Goal: Task Accomplishment & Management: Use online tool/utility

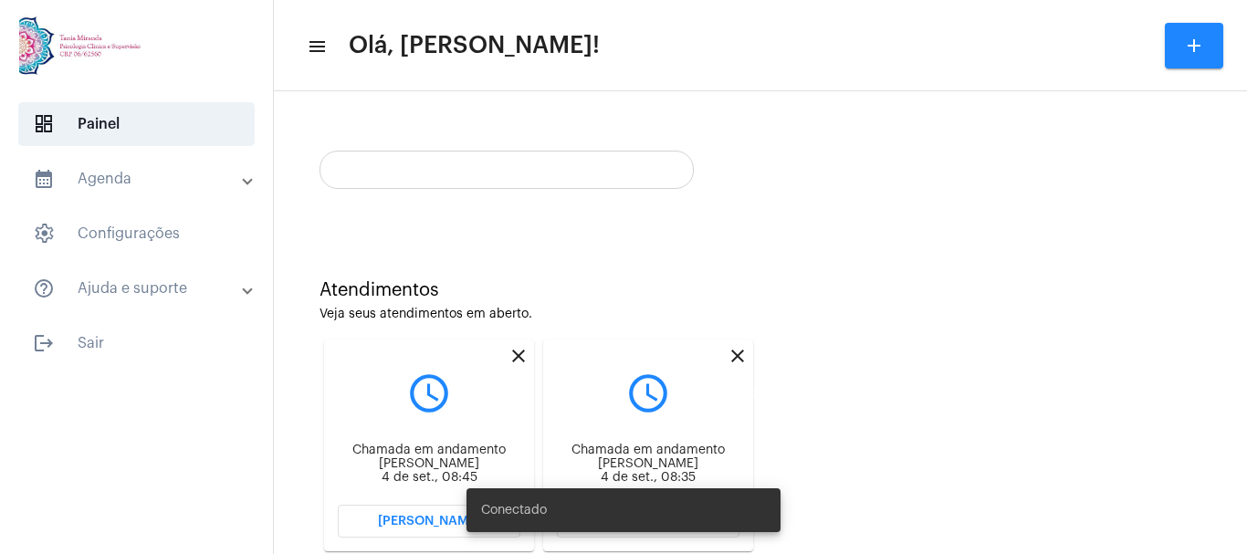
click at [748, 352] on mat-icon "close" at bounding box center [738, 356] width 22 height 22
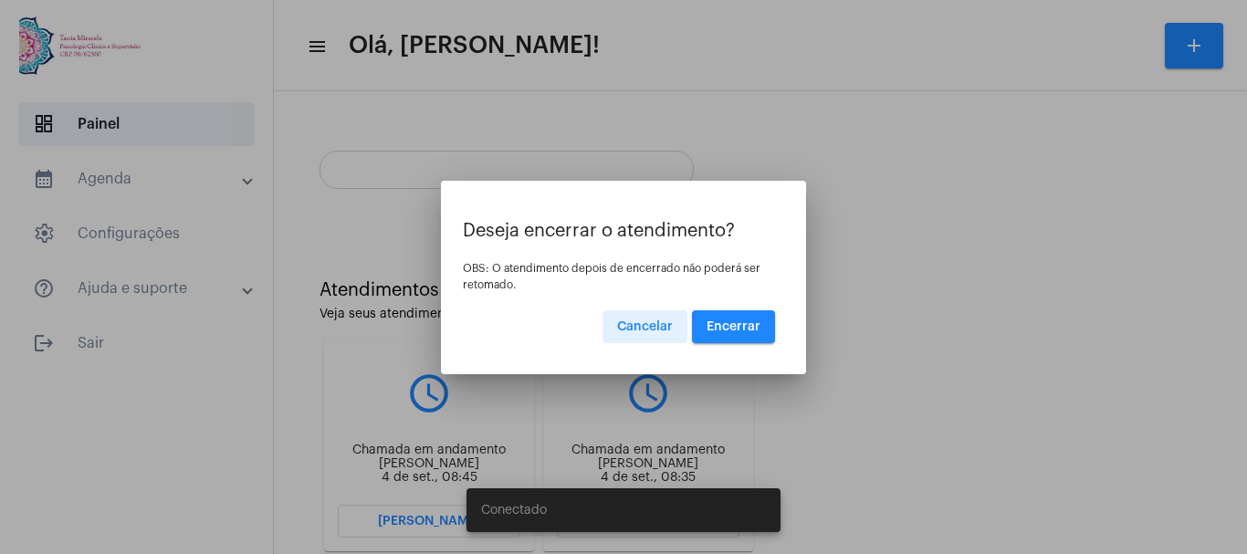
click at [737, 321] on span "Encerrar" at bounding box center [734, 327] width 54 height 13
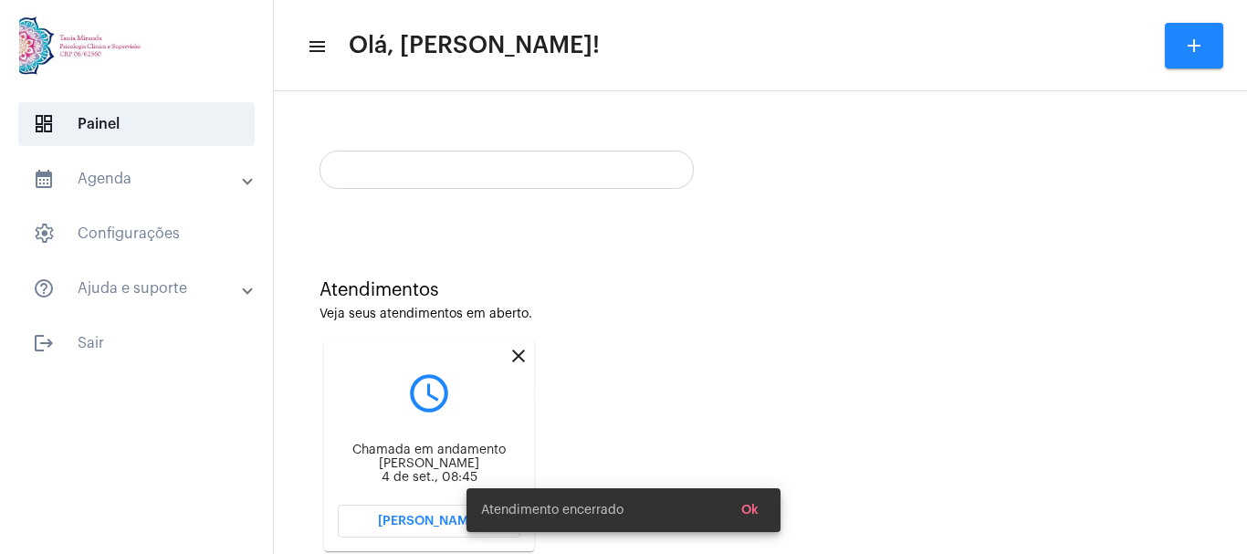
click at [521, 350] on mat-icon "close" at bounding box center [519, 356] width 22 height 22
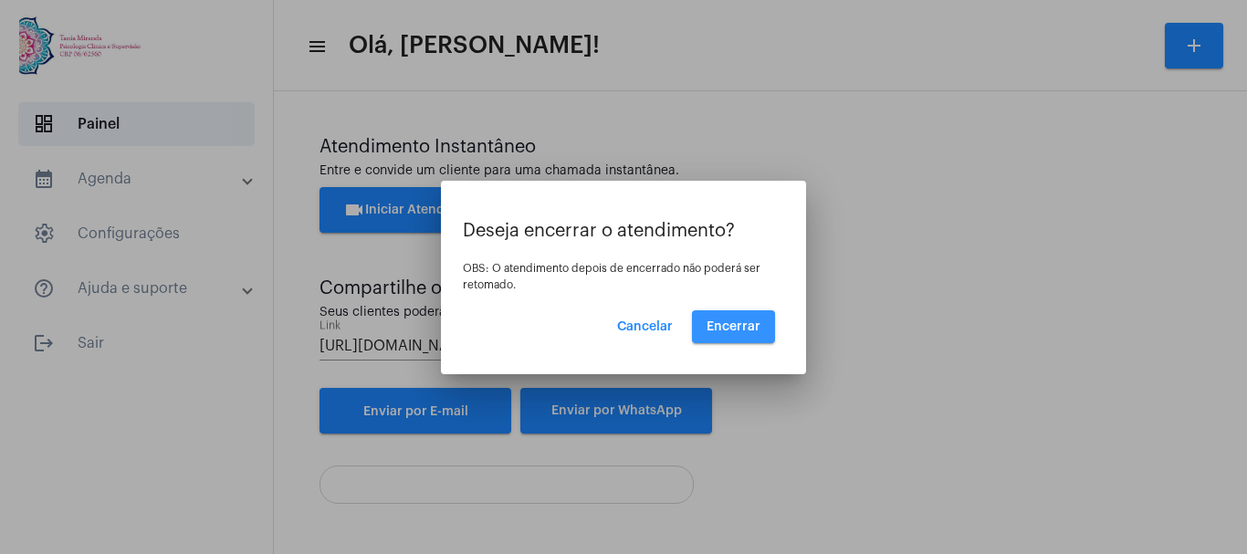
click at [749, 321] on span "Encerrar" at bounding box center [734, 327] width 54 height 13
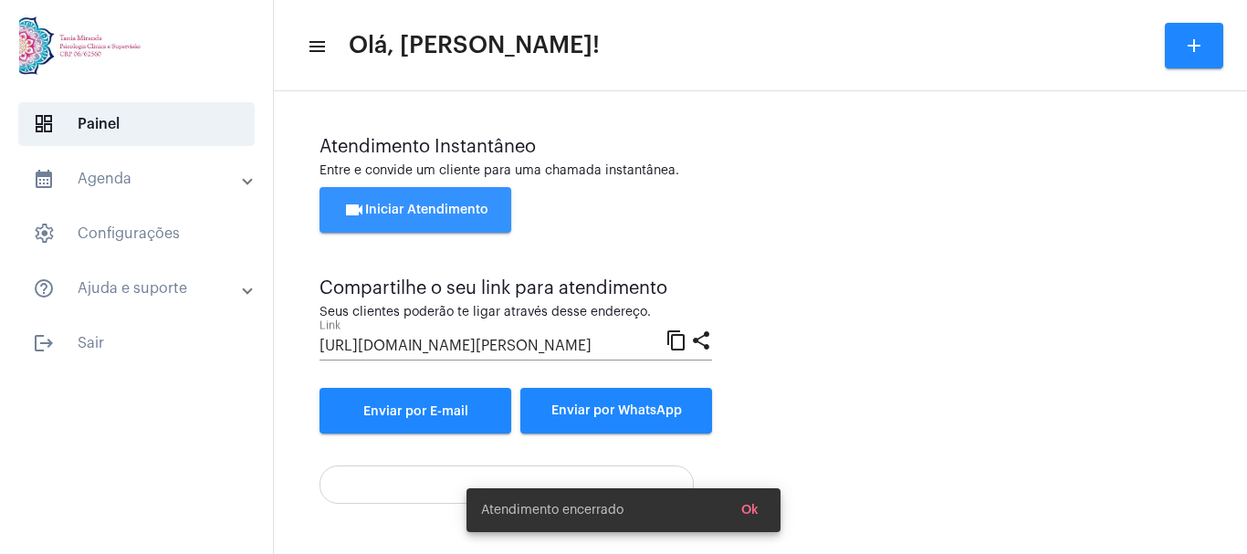
click at [408, 200] on button "videocam Iniciar Atendimento" at bounding box center [416, 210] width 192 height 46
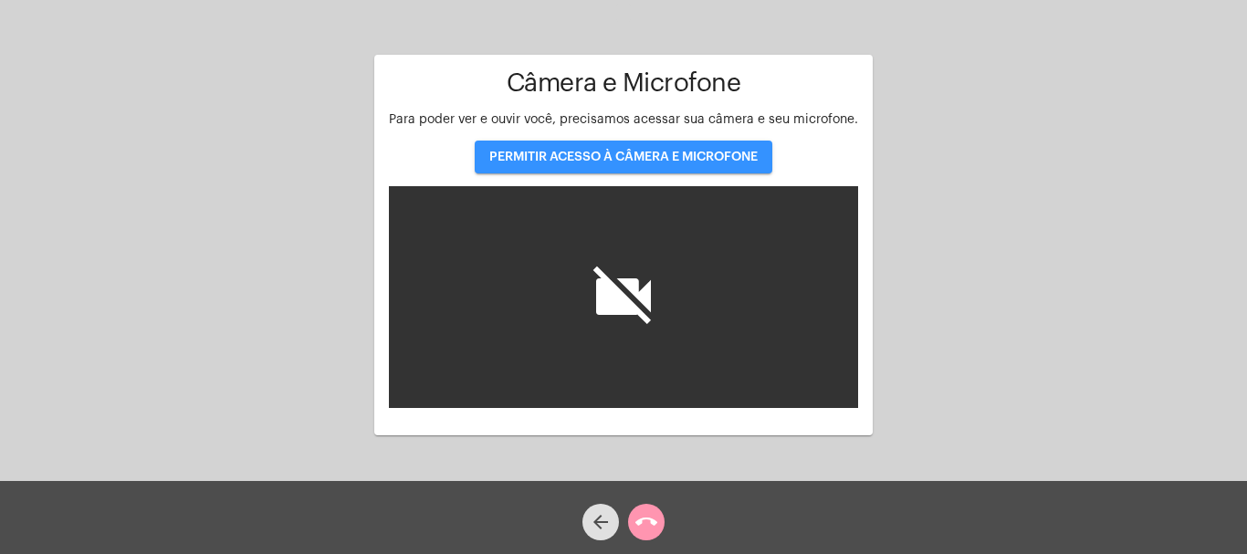
click at [626, 154] on span "PERMITIR ACESSO À CÂMERA E MICROFONE" at bounding box center [623, 157] width 268 height 13
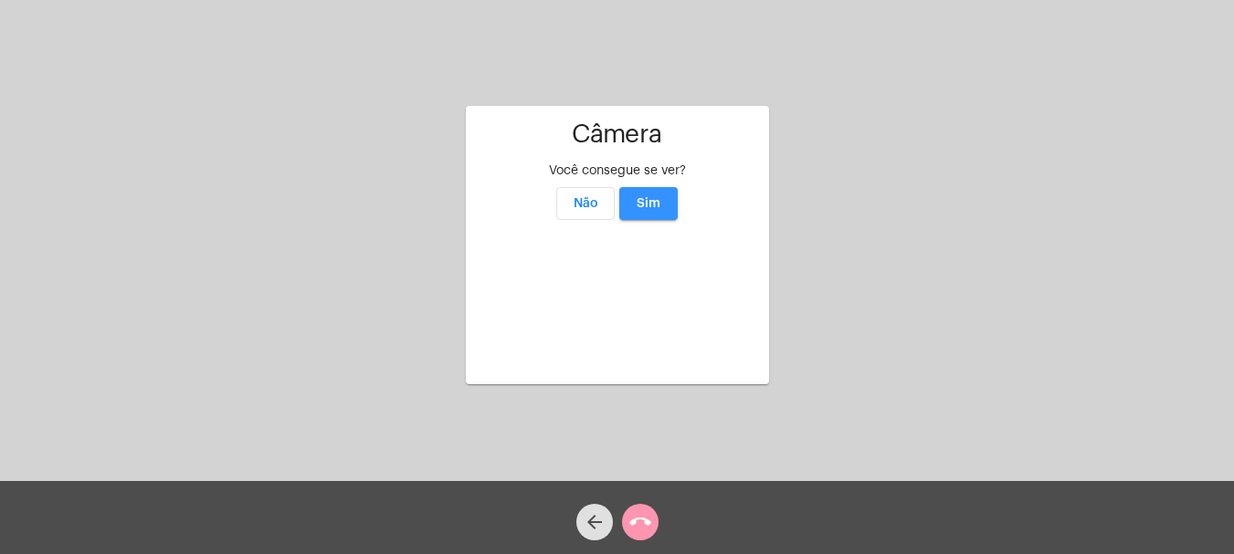
click at [651, 197] on span "Sim" at bounding box center [648, 203] width 24 height 13
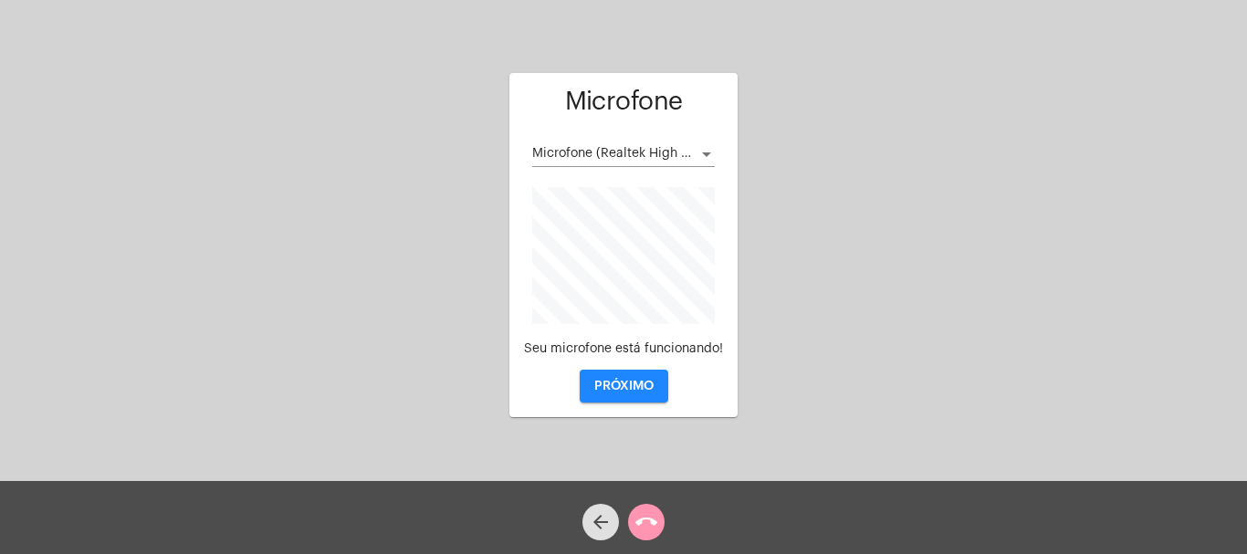
click at [621, 389] on span "PRÓXIMO" at bounding box center [623, 386] width 59 height 13
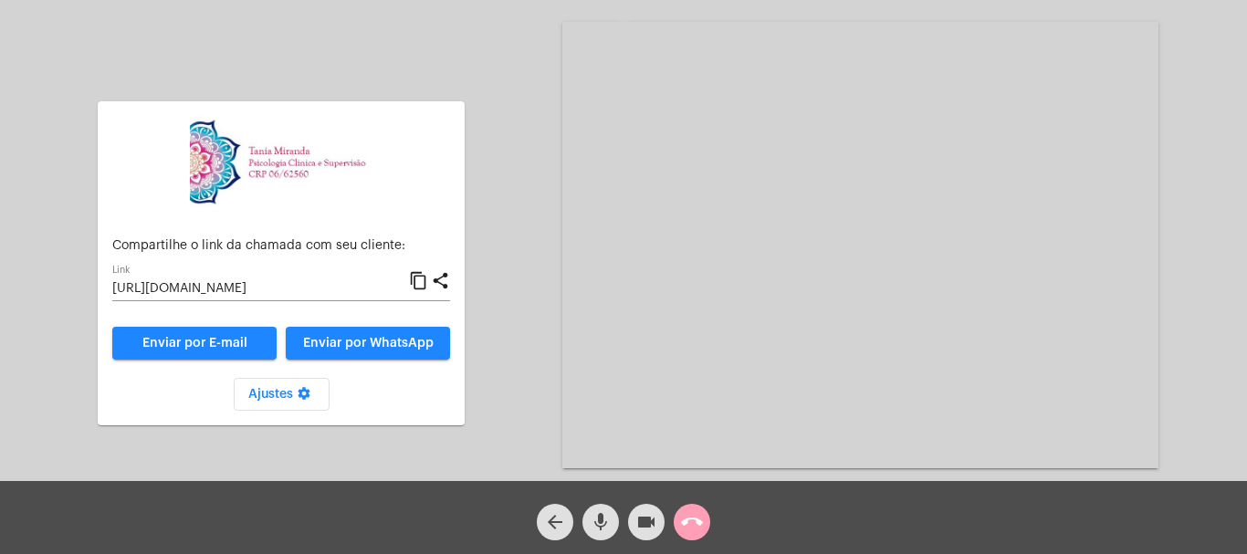
click at [695, 522] on mat-icon "call_end" at bounding box center [692, 522] width 22 height 22
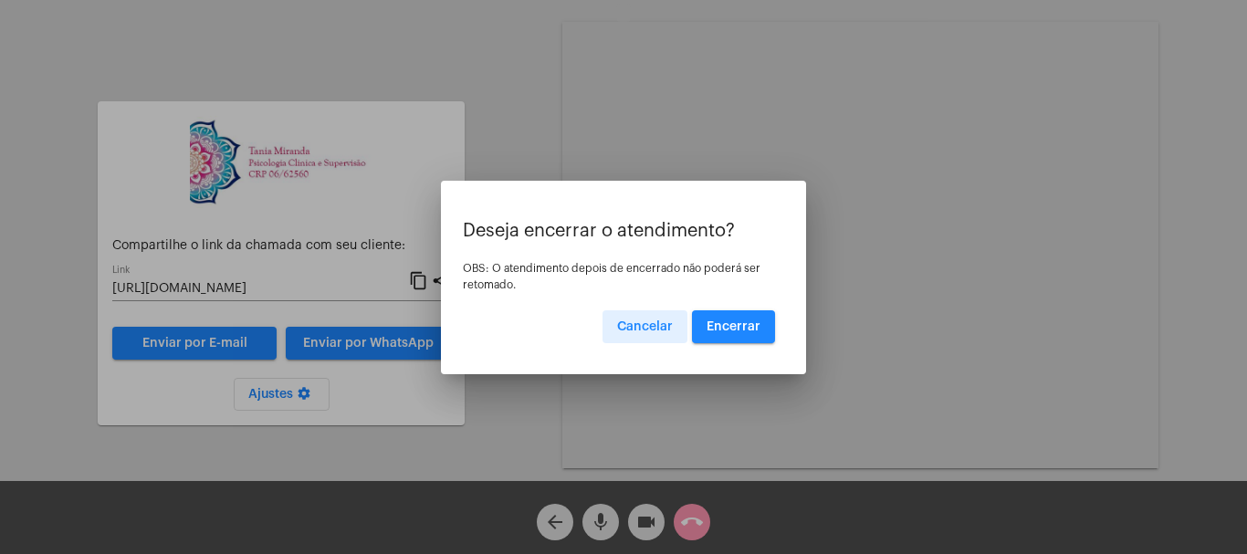
click at [735, 328] on span "Encerrar" at bounding box center [734, 327] width 54 height 13
